Goal: Complete application form: Complete application form

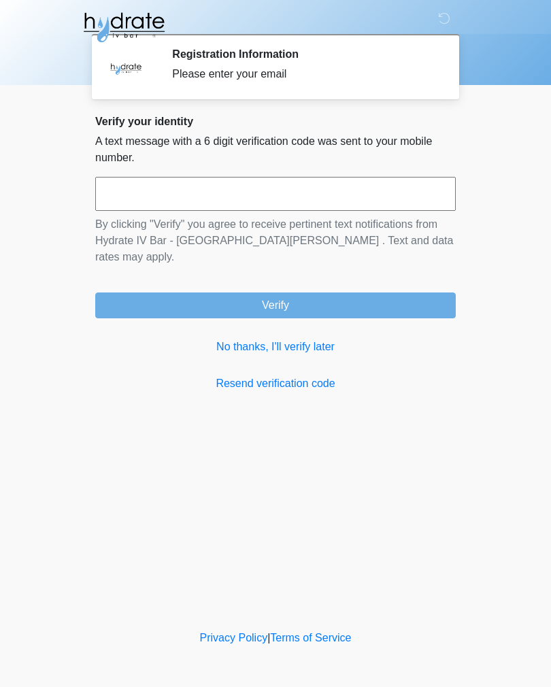
click at [367, 190] on input "text" at bounding box center [275, 194] width 360 height 34
type input "******"
click at [377, 292] on button "Verify" at bounding box center [275, 305] width 360 height 26
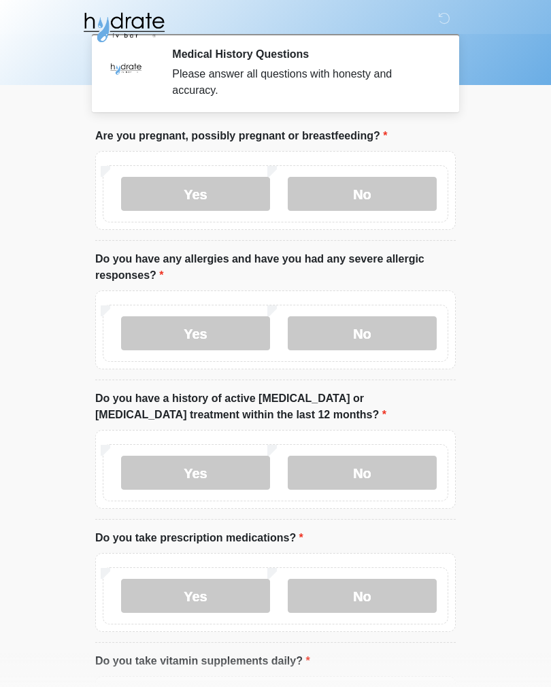
click at [388, 201] on label "No" at bounding box center [362, 194] width 149 height 34
click at [413, 336] on label "No" at bounding box center [362, 333] width 149 height 34
click at [384, 473] on label "No" at bounding box center [362, 473] width 149 height 34
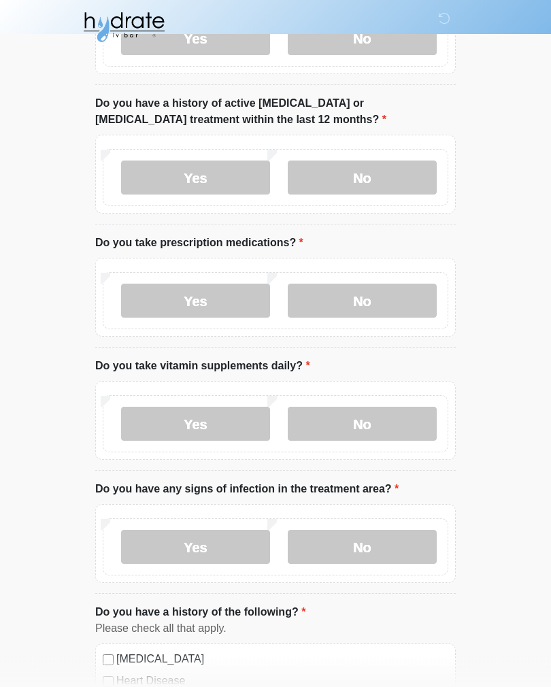
click at [384, 298] on label "No" at bounding box center [362, 301] width 149 height 34
click at [382, 408] on label "No" at bounding box center [362, 424] width 149 height 34
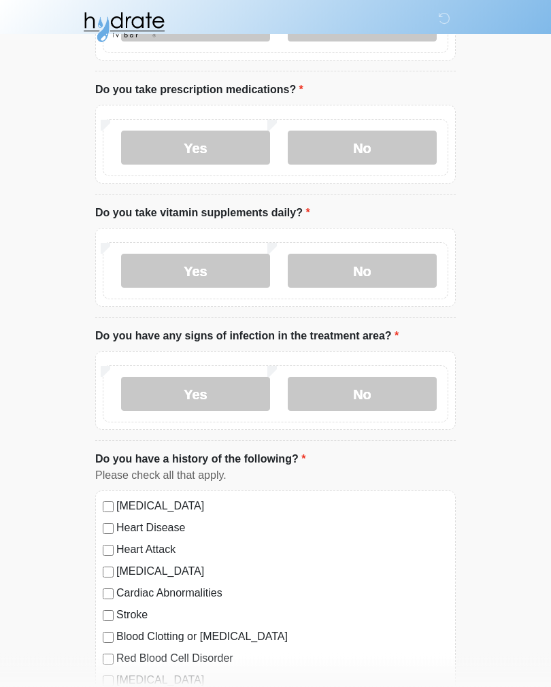
scroll to position [448, 0]
click at [390, 388] on label "No" at bounding box center [362, 394] width 149 height 34
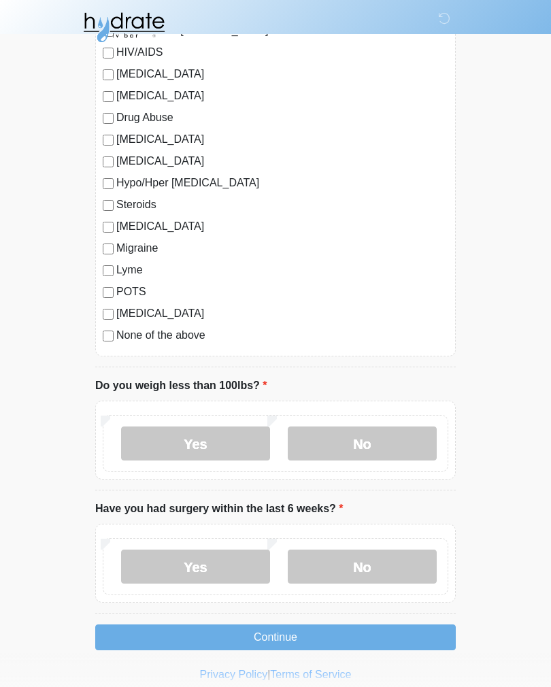
scroll to position [1314, 0]
click at [401, 449] on label "No" at bounding box center [362, 444] width 149 height 34
click at [408, 560] on label "No" at bounding box center [362, 566] width 149 height 34
click at [394, 639] on button "Continue" at bounding box center [275, 637] width 360 height 26
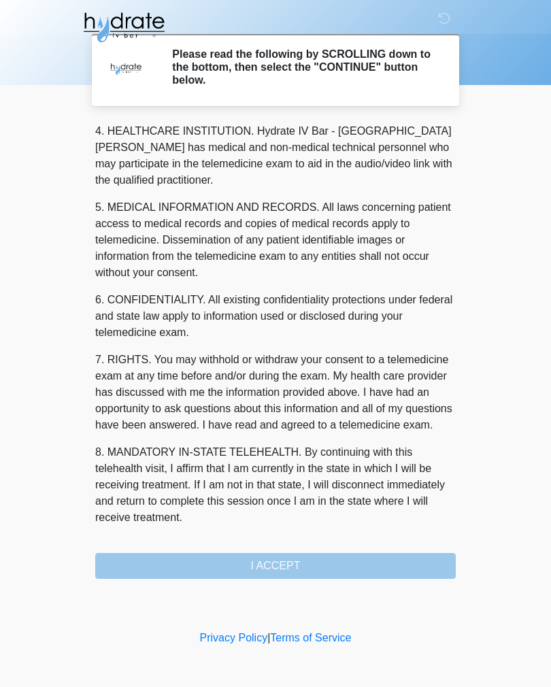
scroll to position [390, 0]
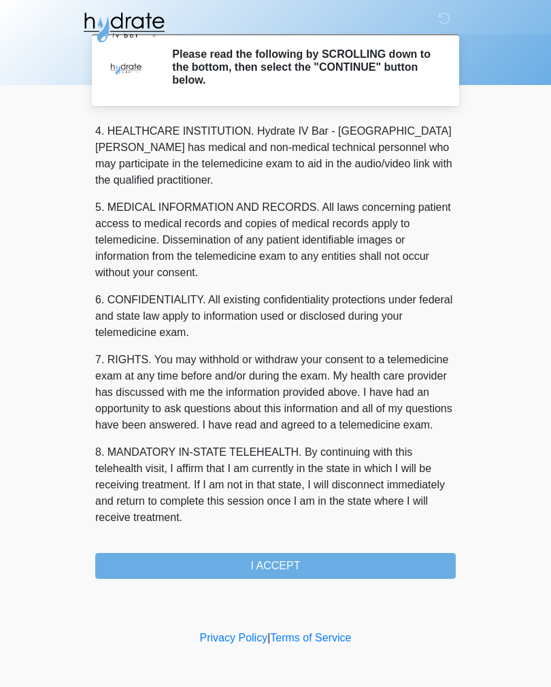
click at [309, 567] on button "I ACCEPT" at bounding box center [275, 566] width 360 height 26
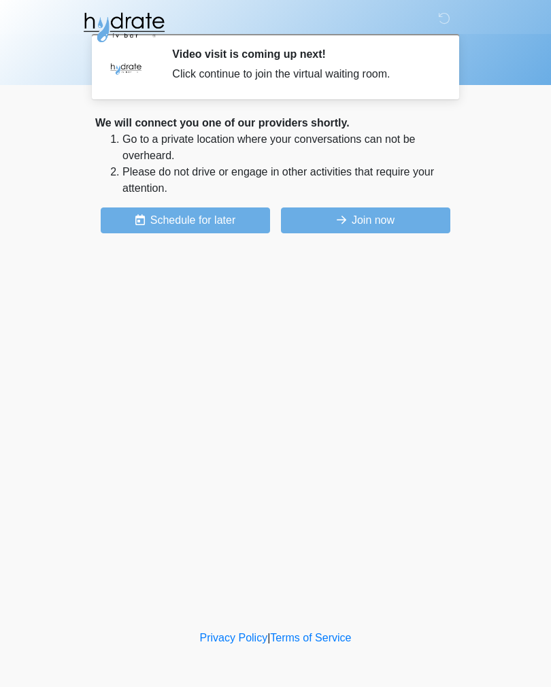
click at [398, 221] on button "Join now" at bounding box center [365, 220] width 169 height 26
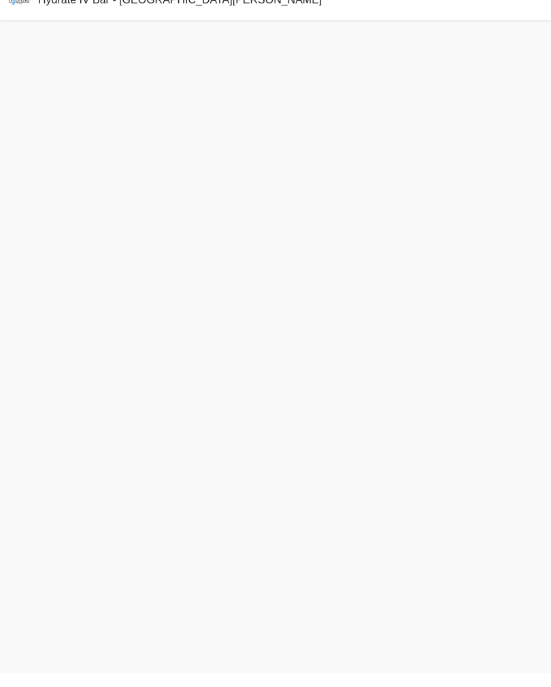
scroll to position [4, 0]
